Goal: Task Accomplishment & Management: Use online tool/utility

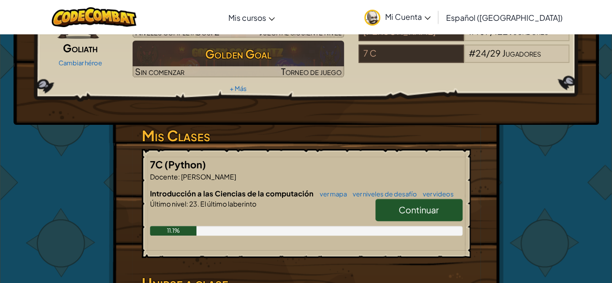
scroll to position [97, 0]
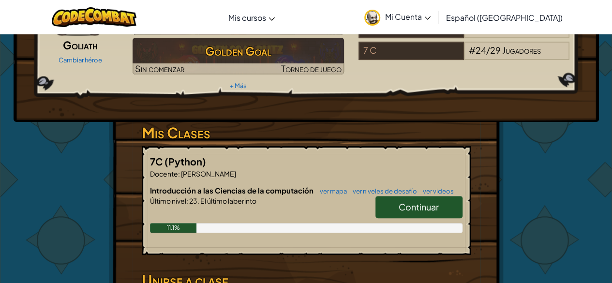
click at [424, 201] on span "Continuar" at bounding box center [419, 206] width 40 height 11
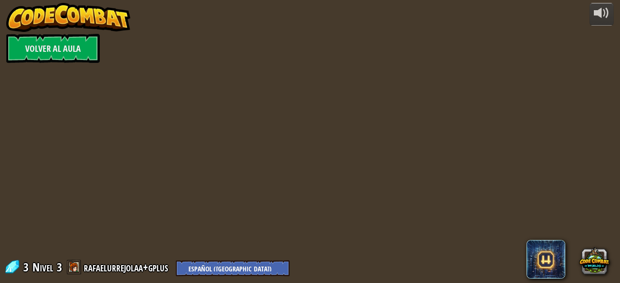
select select "es-419"
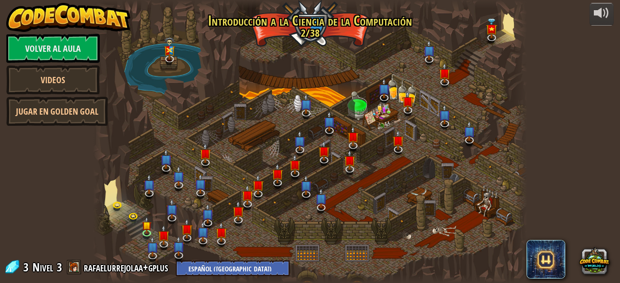
select select "es-419"
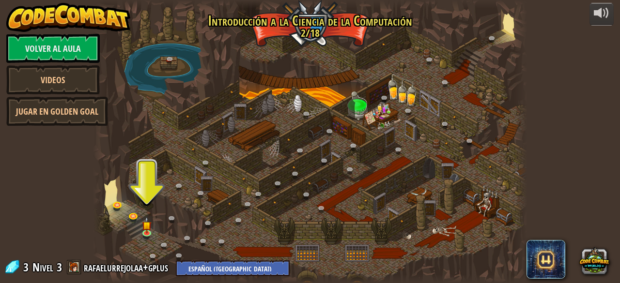
click at [137, 235] on div at bounding box center [309, 141] width 433 height 283
click at [141, 238] on link at bounding box center [148, 233] width 19 height 19
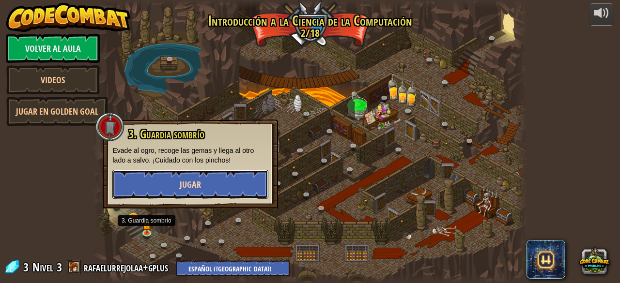
click at [196, 188] on span "Jugar" at bounding box center [190, 185] width 21 height 12
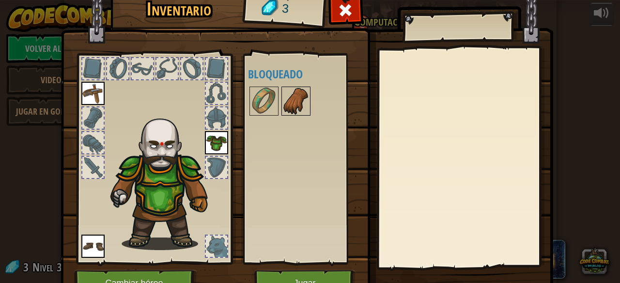
click at [290, 107] on img at bounding box center [295, 101] width 27 height 27
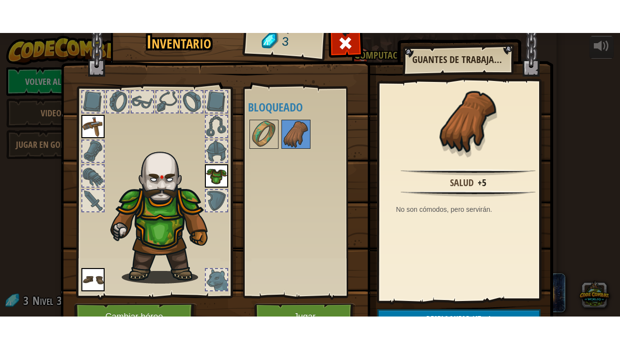
scroll to position [48, 0]
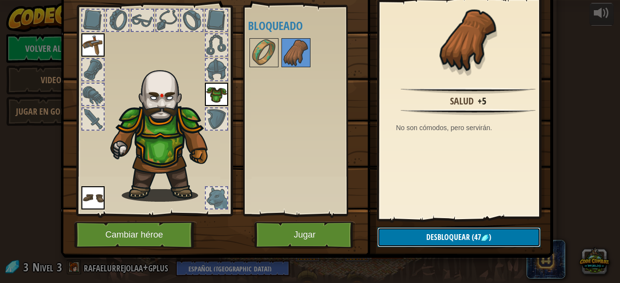
click at [454, 239] on span "Desbloquear" at bounding box center [448, 237] width 44 height 11
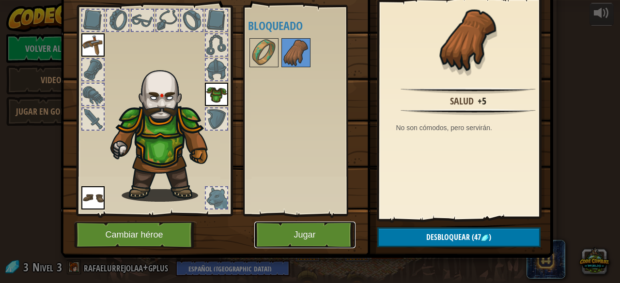
click at [320, 226] on button "Jugar" at bounding box center [304, 235] width 101 height 27
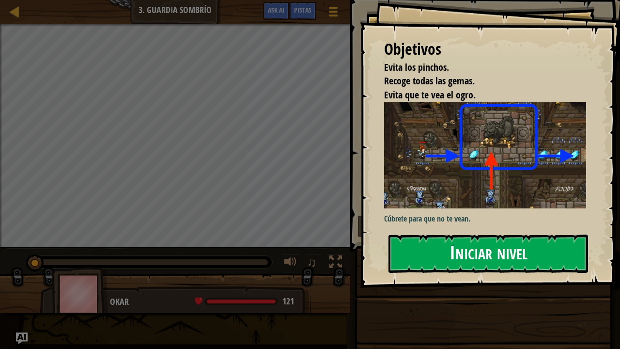
click at [454, 250] on button "Iniciar nivel" at bounding box center [487, 253] width 199 height 38
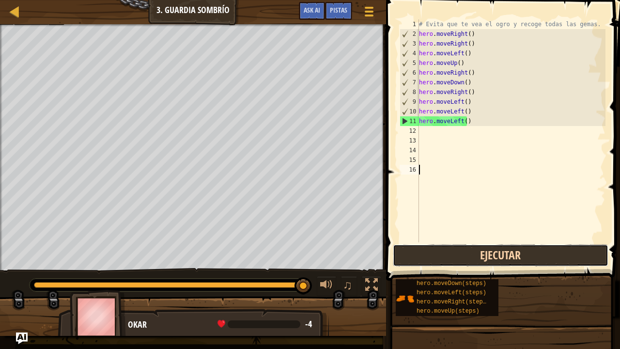
click at [507, 247] on button "Ejecutar" at bounding box center [500, 255] width 215 height 22
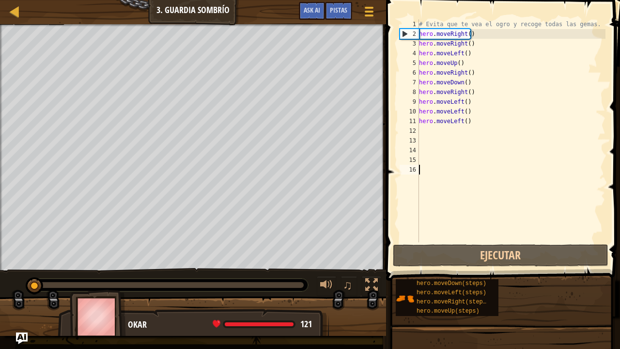
drag, startPoint x: 305, startPoint y: 283, endPoint x: 0, endPoint y: 282, distance: 305.0
click at [0, 282] on div "♫" at bounding box center [193, 282] width 386 height 29
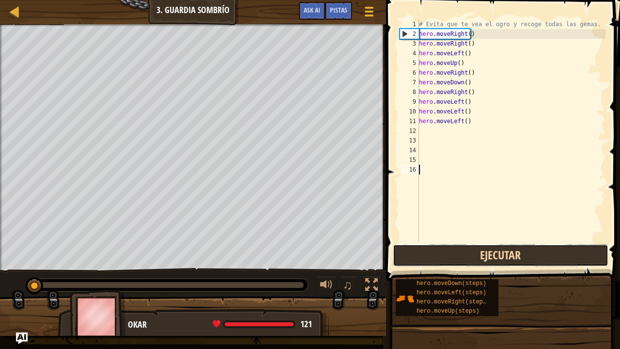
click at [530, 258] on button "Ejecutar" at bounding box center [500, 255] width 215 height 22
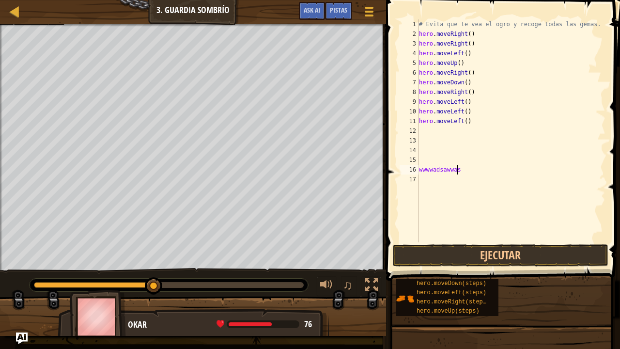
scroll to position [4, 1]
type textarea "w"
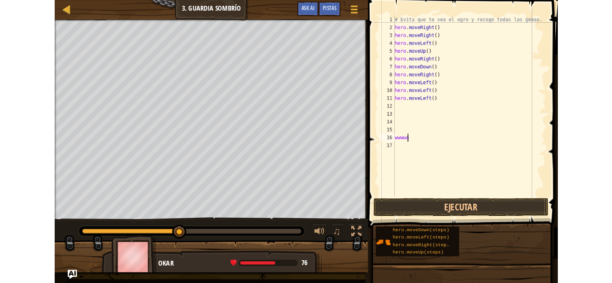
scroll to position [4, 0]
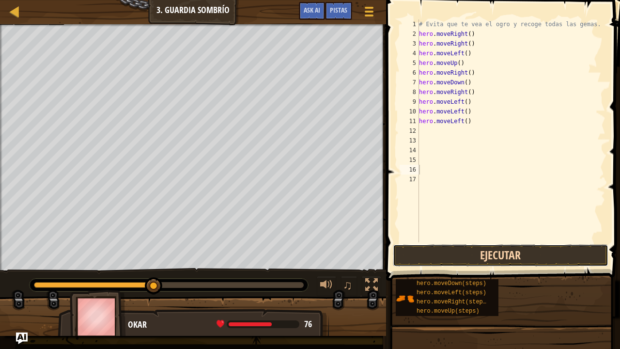
click at [484, 252] on button "Ejecutar" at bounding box center [500, 255] width 215 height 22
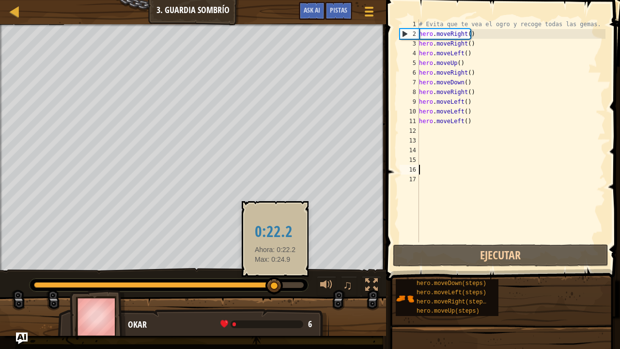
drag, startPoint x: 201, startPoint y: 285, endPoint x: 276, endPoint y: 291, distance: 74.9
click at [276, 283] on div at bounding box center [273, 285] width 17 height 17
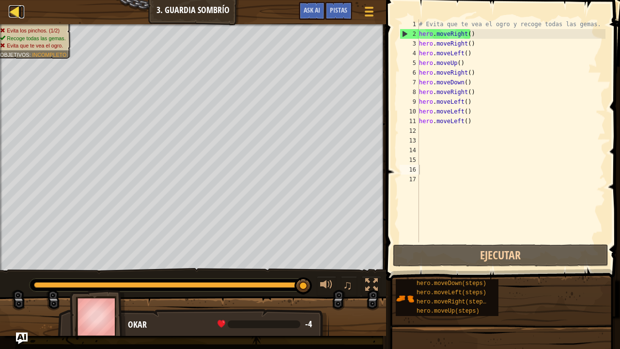
click at [15, 11] on div at bounding box center [15, 11] width 12 height 12
select select "es-419"
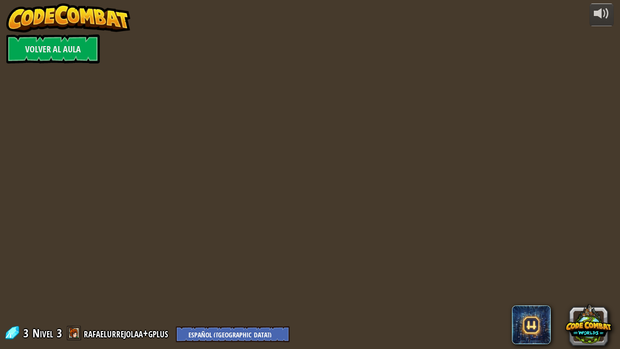
select select "es-419"
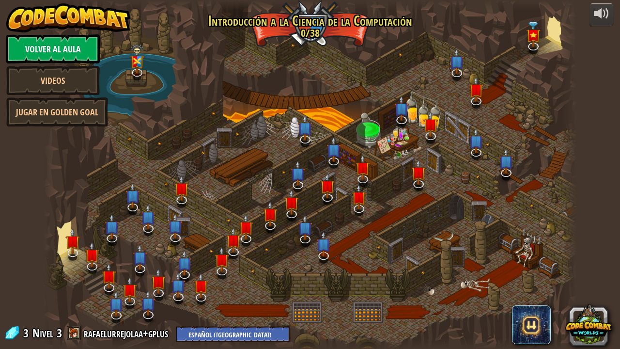
select select "es-419"
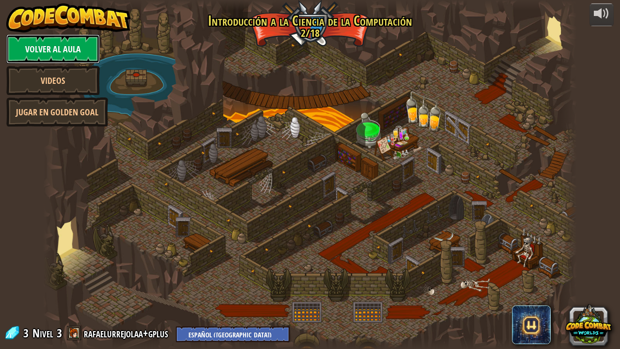
click at [61, 53] on link "Volver al aula" at bounding box center [52, 48] width 93 height 29
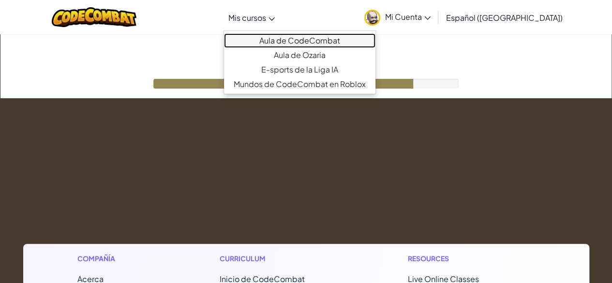
click at [301, 39] on link "Aula de CodeCombat" at bounding box center [300, 40] width 152 height 15
click at [302, 44] on link "Aula de CodeCombat" at bounding box center [300, 40] width 152 height 15
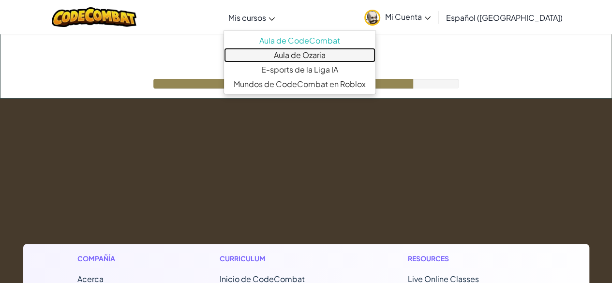
click at [297, 57] on link "Aula de Ozaria" at bounding box center [300, 55] width 152 height 15
click at [297, 58] on link "Aula de Ozaria" at bounding box center [300, 55] width 152 height 15
